Goal: Transaction & Acquisition: Purchase product/service

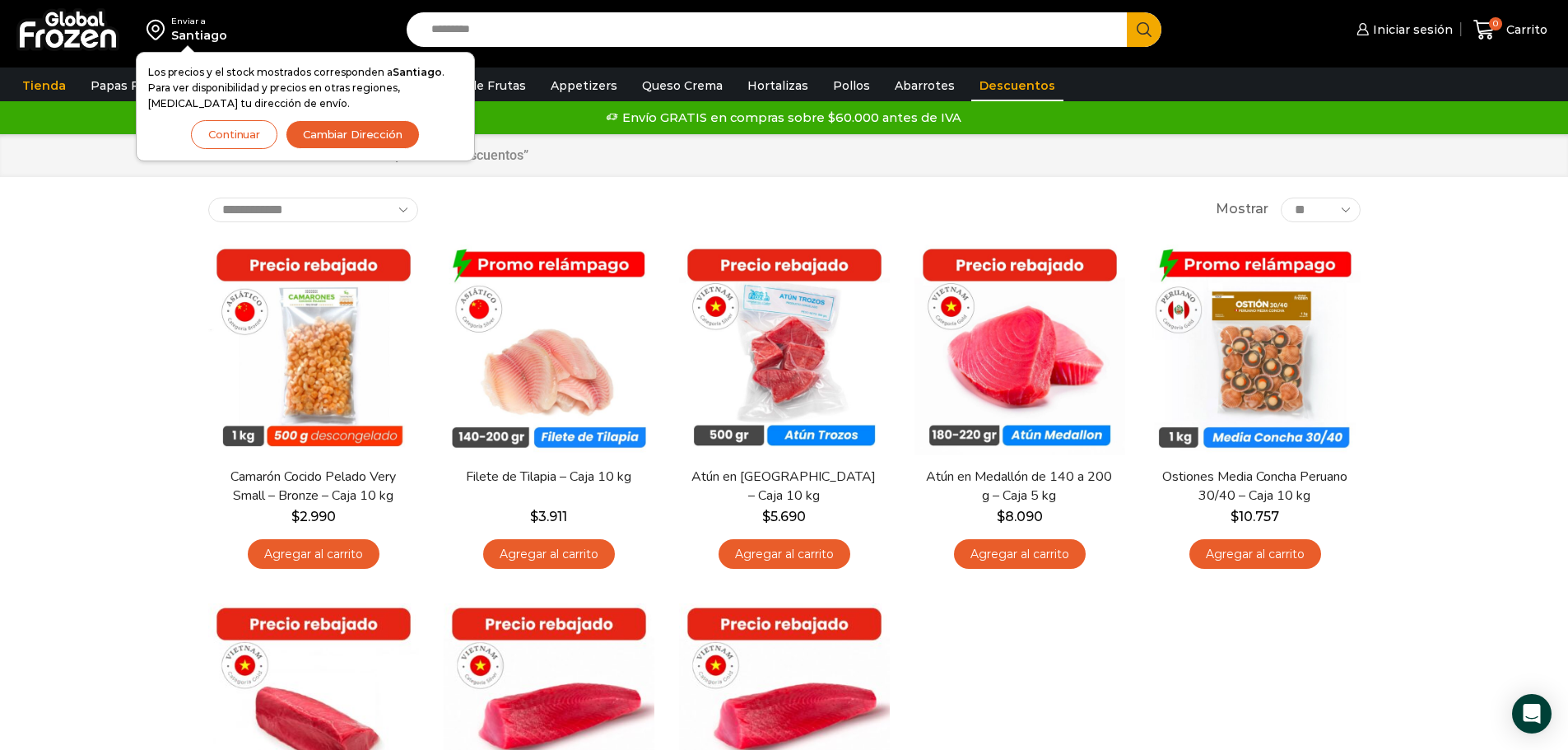
click at [218, 140] on button "Continuar" at bounding box center [234, 134] width 86 height 29
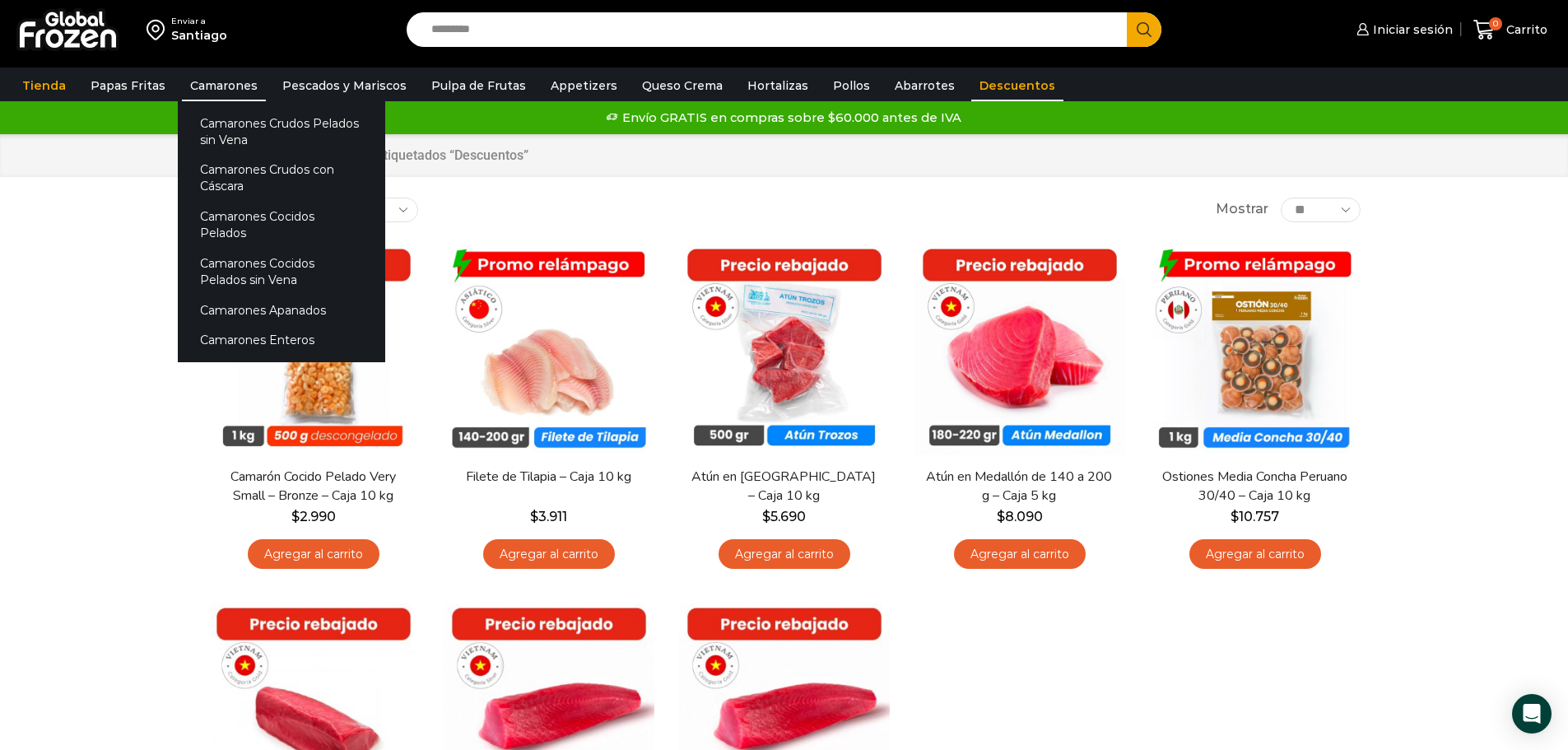
click at [201, 83] on link "Camarones" at bounding box center [224, 85] width 84 height 32
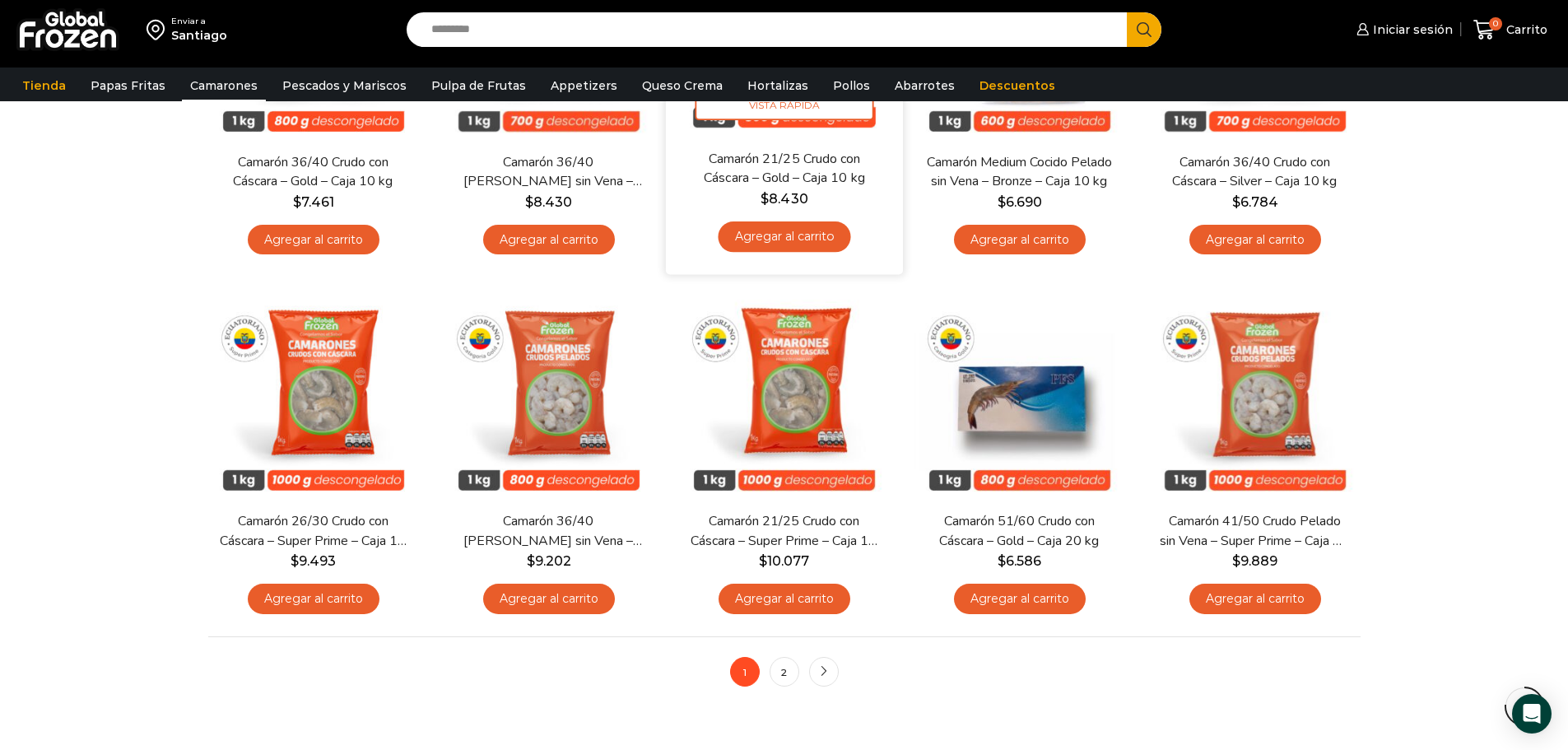
scroll to position [1236, 0]
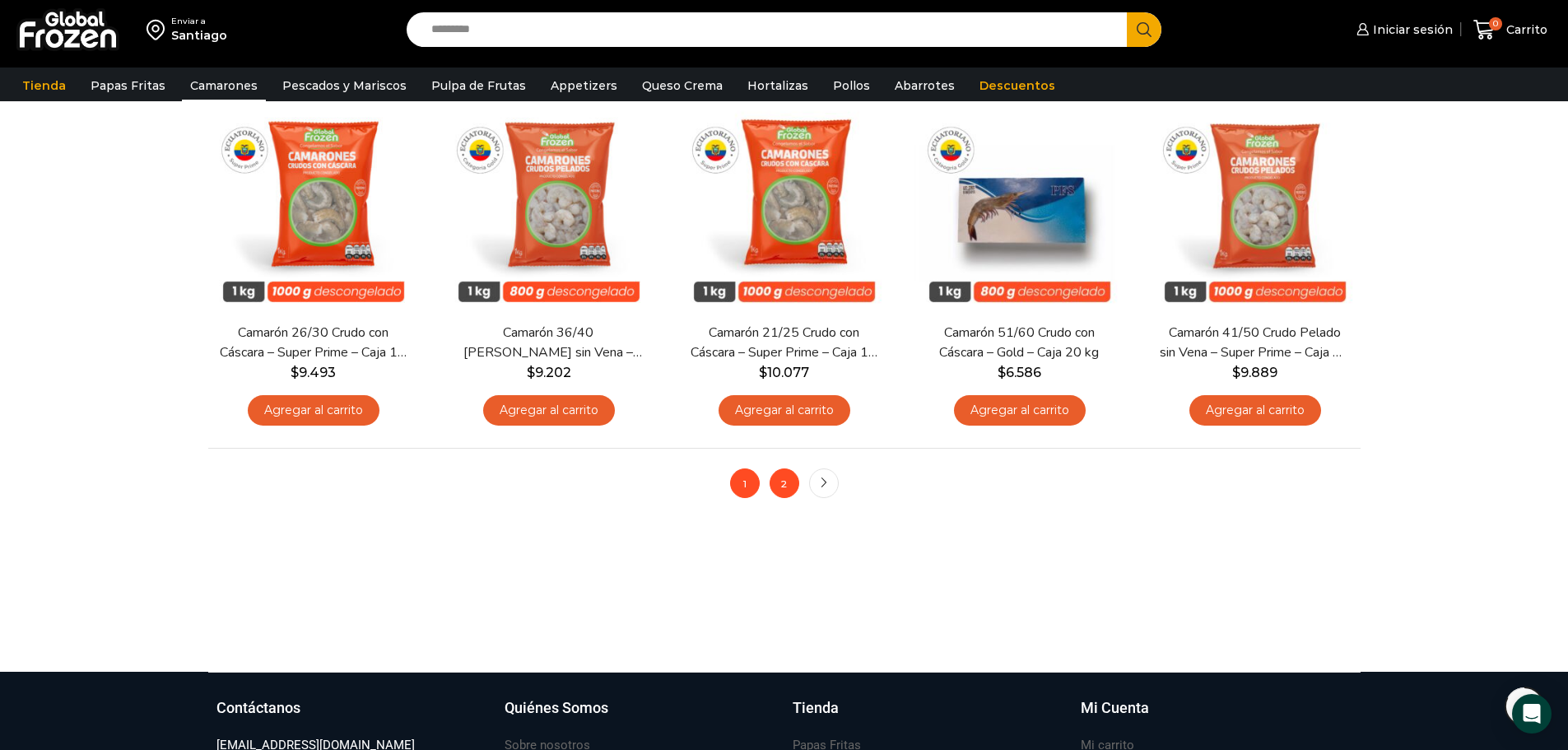
click at [780, 485] on link "2" at bounding box center [785, 484] width 30 height 30
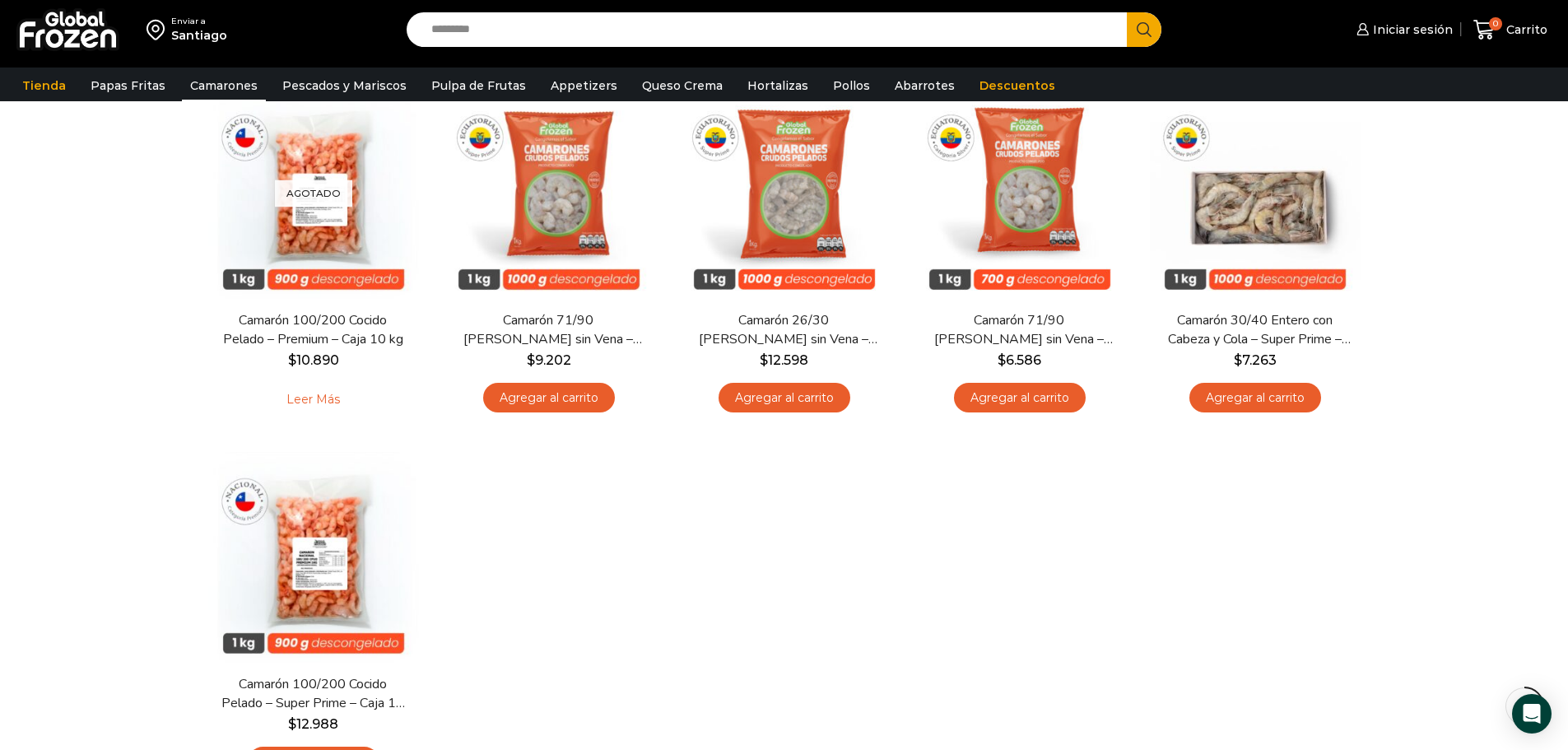
scroll to position [330, 0]
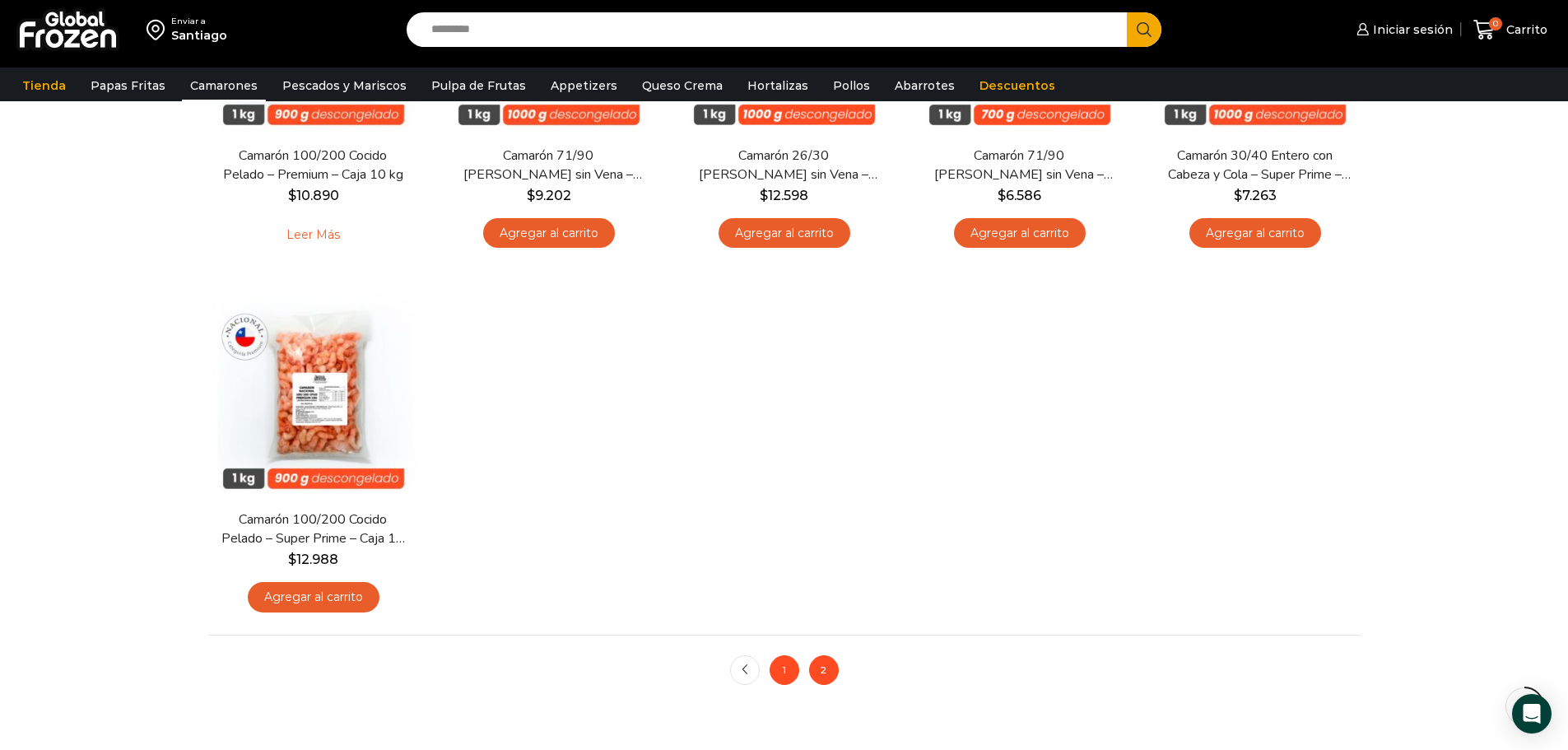
click at [786, 677] on link "1" at bounding box center [785, 671] width 30 height 30
